Goal: Information Seeking & Learning: Learn about a topic

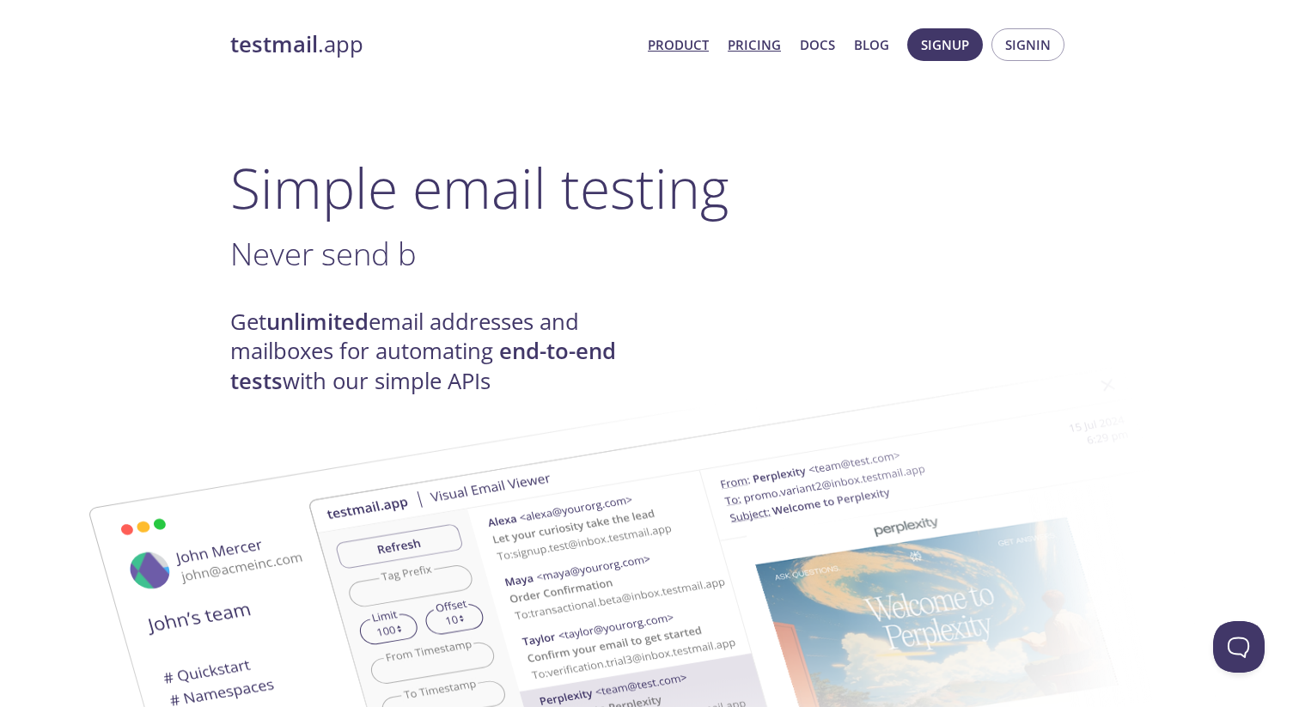
click at [767, 41] on link "Pricing" at bounding box center [753, 44] width 53 height 22
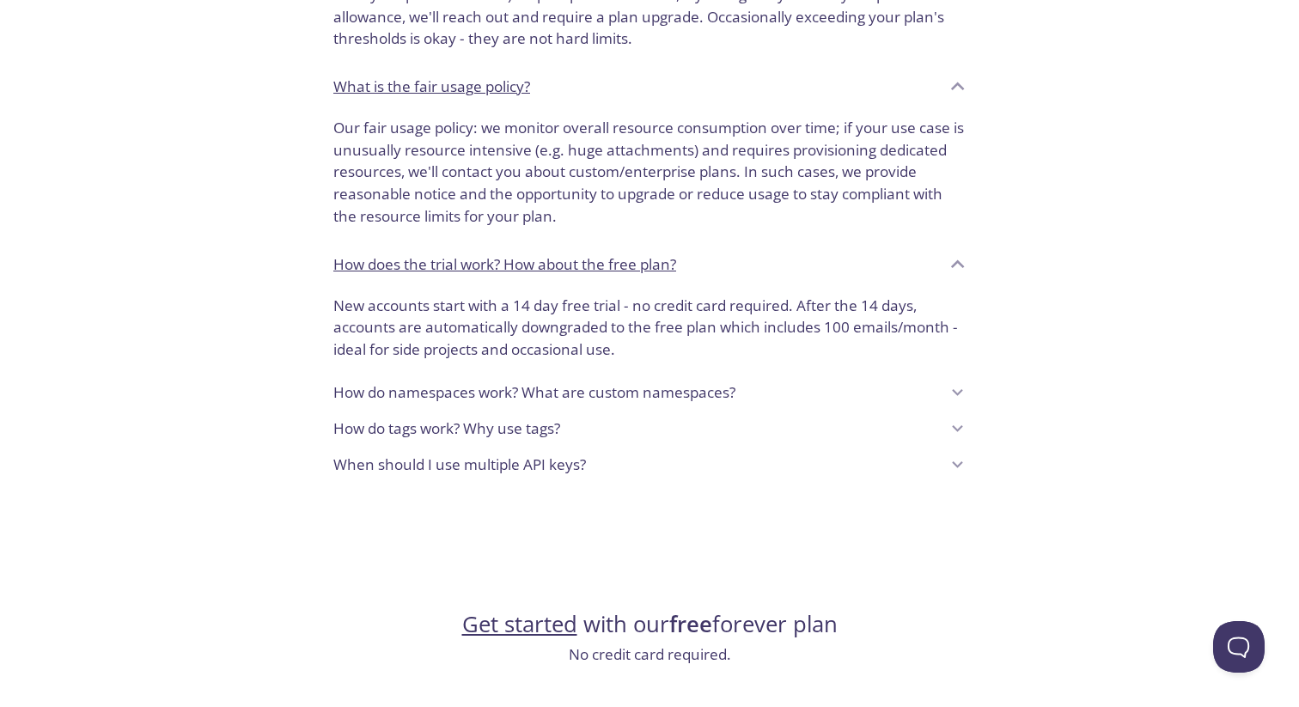
scroll to position [1281, 0]
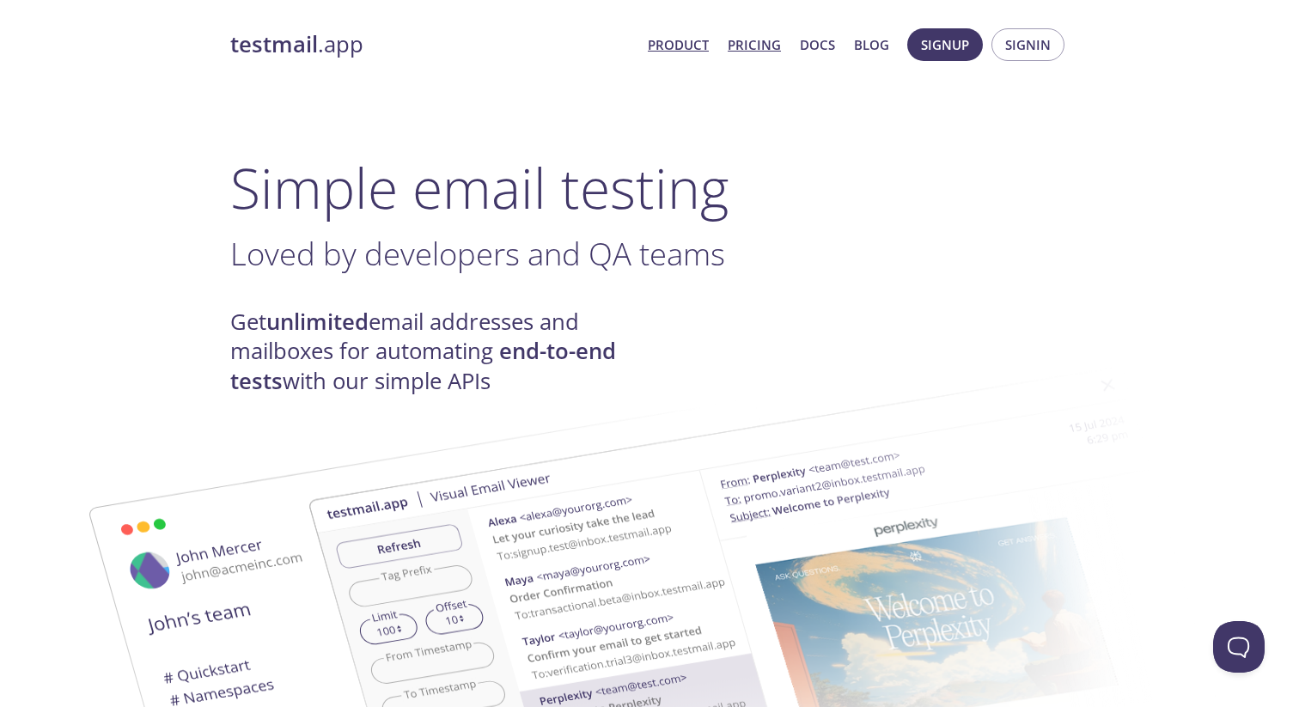
click at [762, 45] on link "Pricing" at bounding box center [753, 44] width 53 height 22
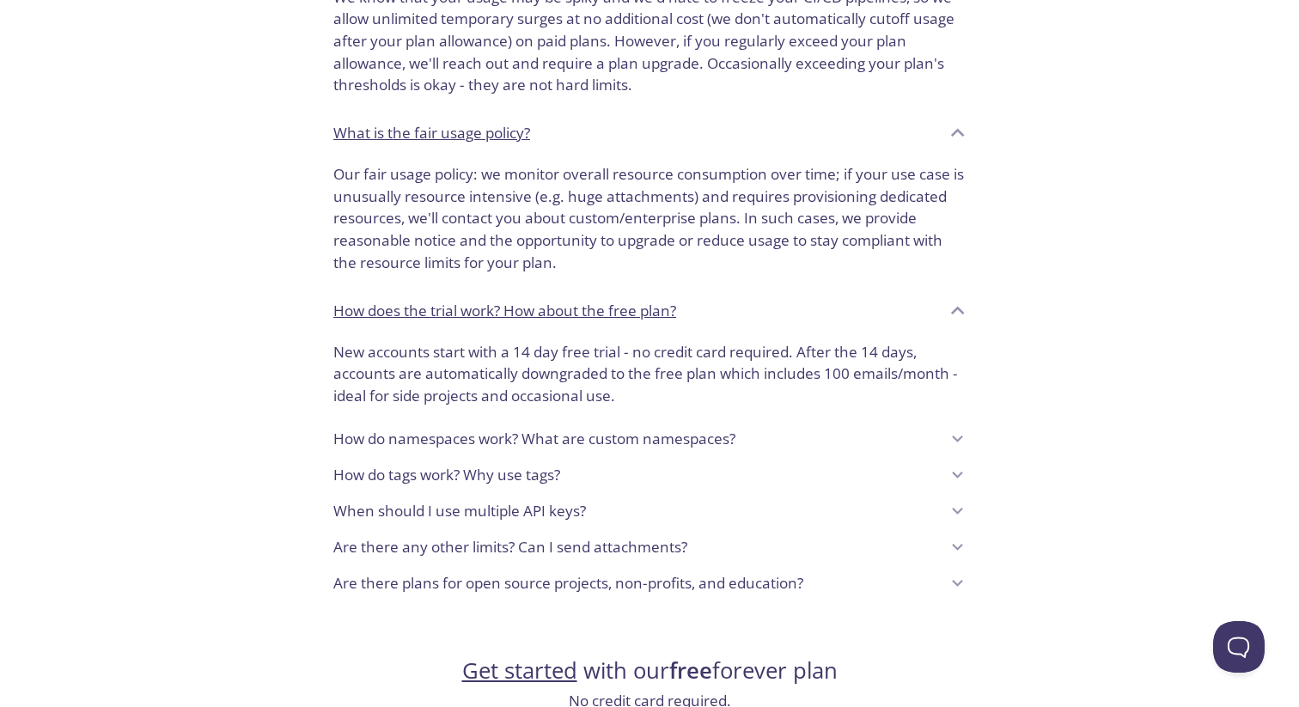
scroll to position [1399, 0]
